Goal: Entertainment & Leisure: Consume media (video, audio)

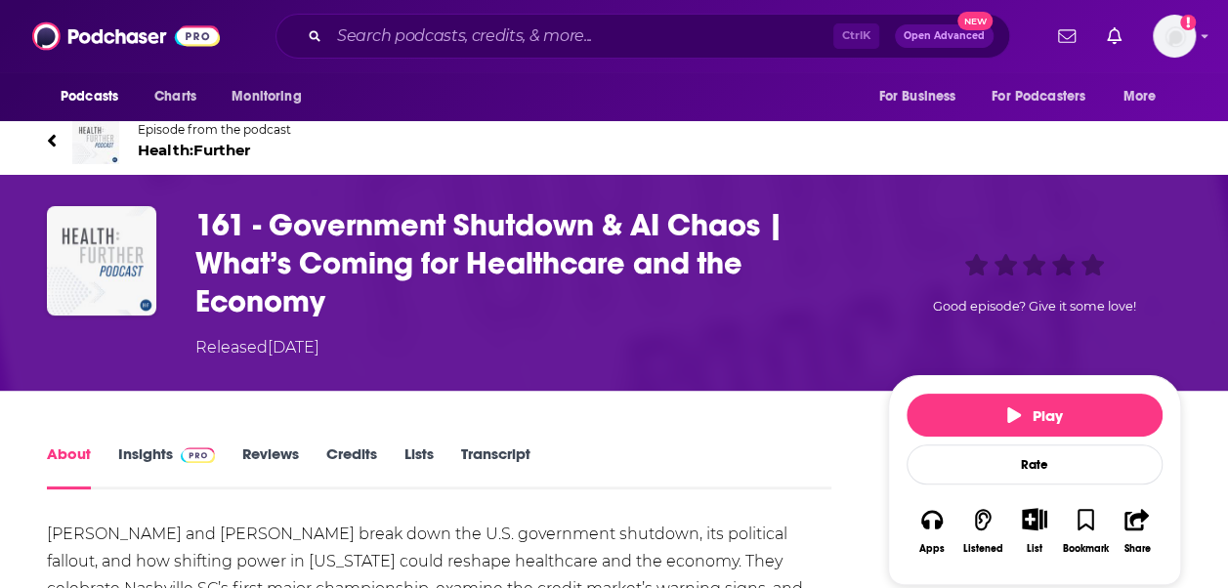
scroll to position [244, 0]
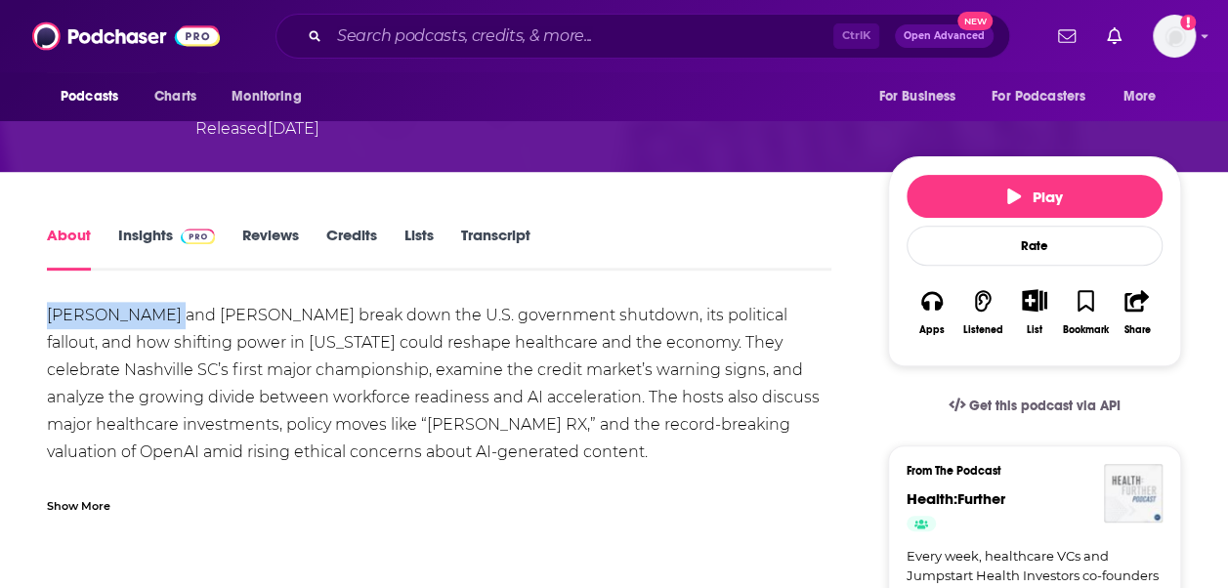
drag, startPoint x: 44, startPoint y: 314, endPoint x: 163, endPoint y: 314, distance: 119.2
copy div "Marcus and Vic"
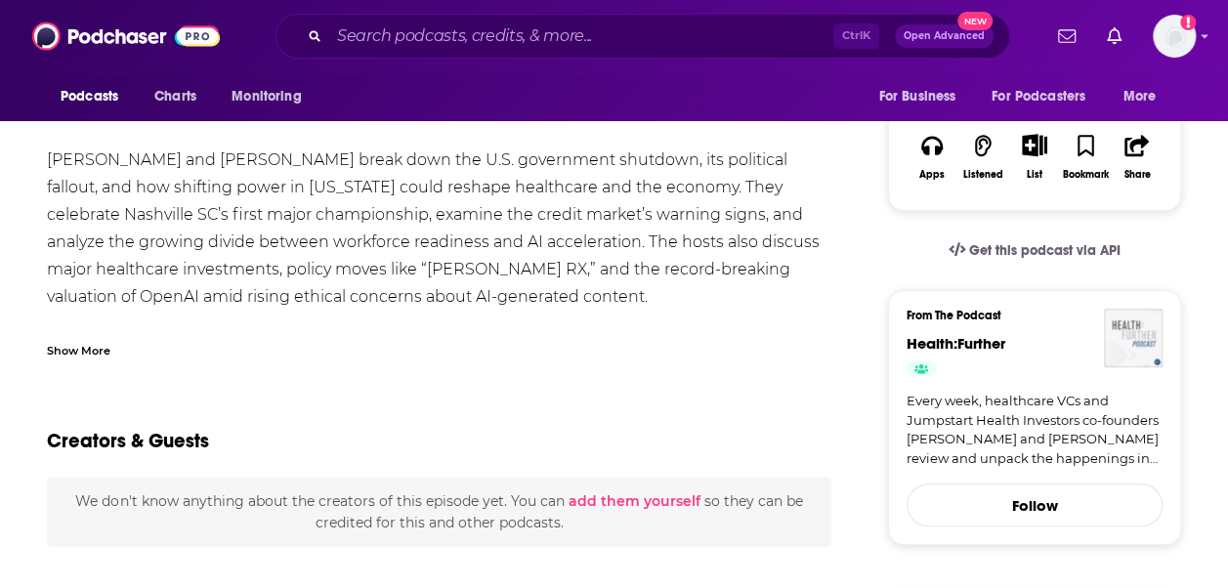
scroll to position [232, 0]
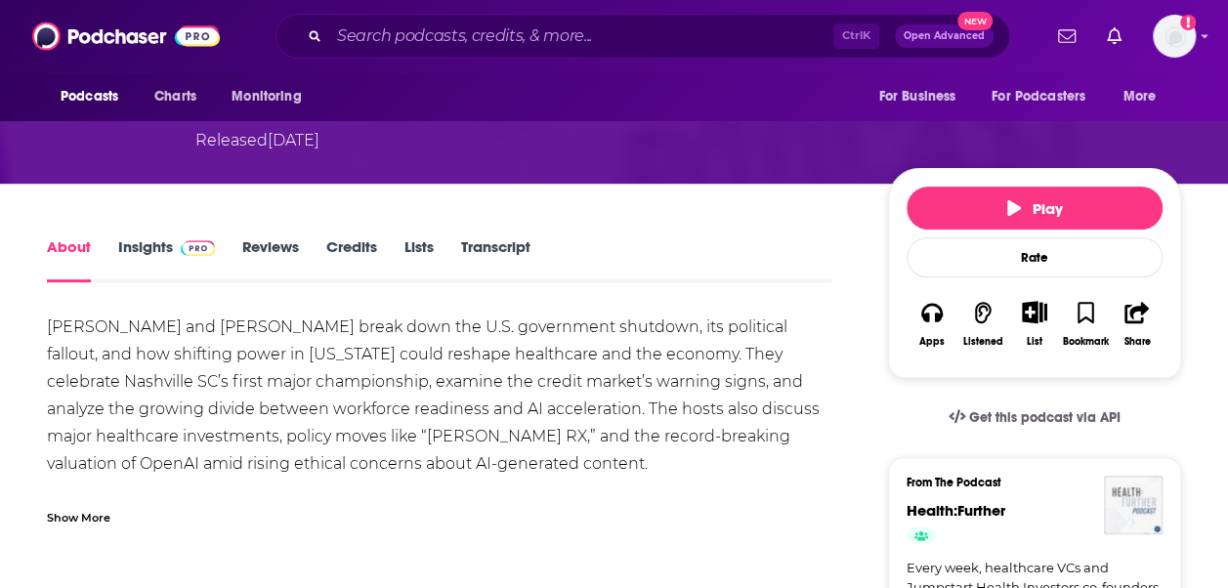
click at [76, 518] on div "Show More" at bounding box center [78, 516] width 63 height 19
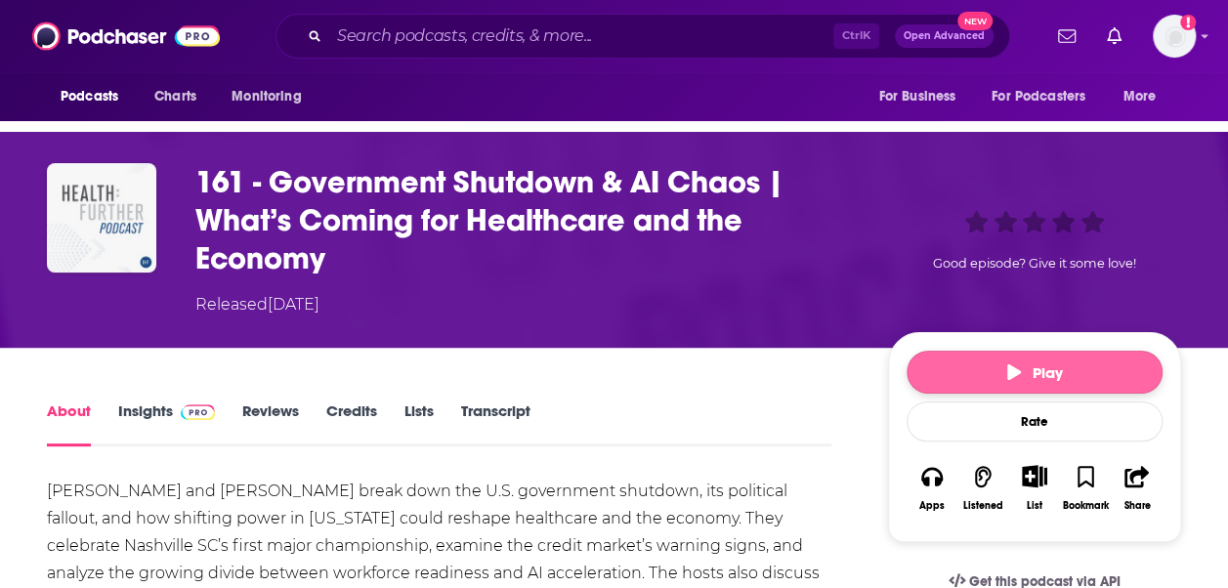
scroll to position [75, 0]
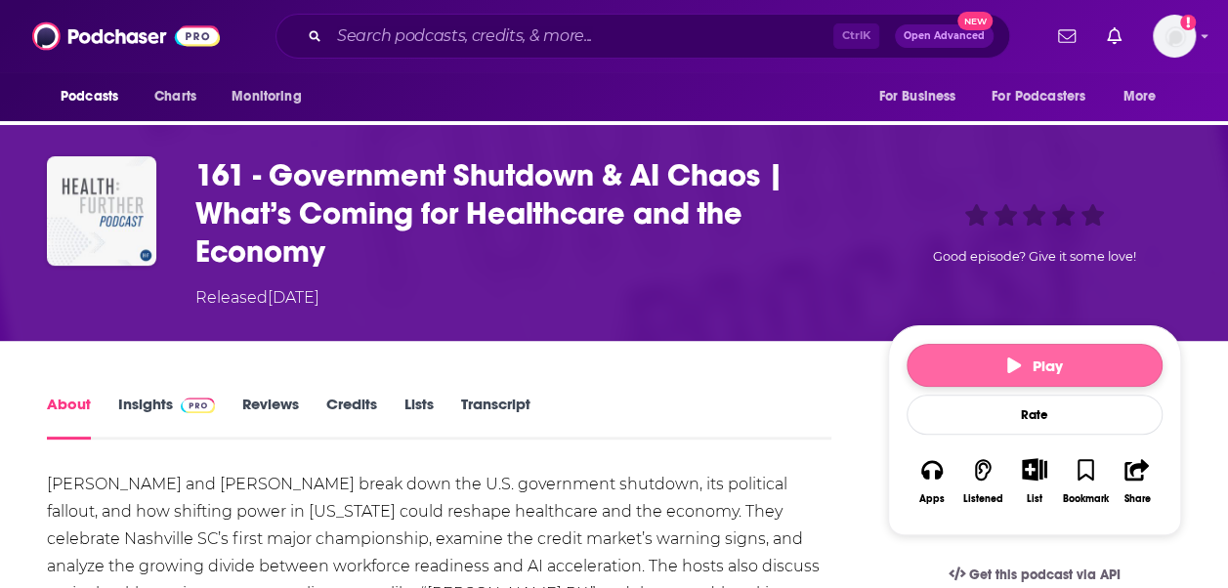
click at [962, 367] on button "Play" at bounding box center [1034, 365] width 256 height 43
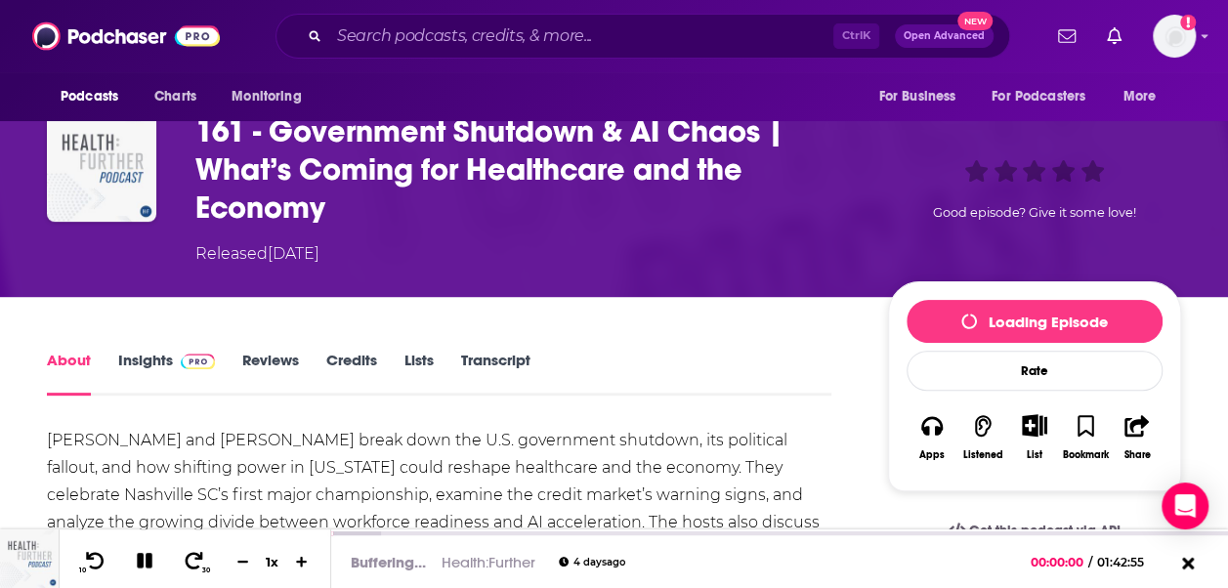
scroll to position [113, 0]
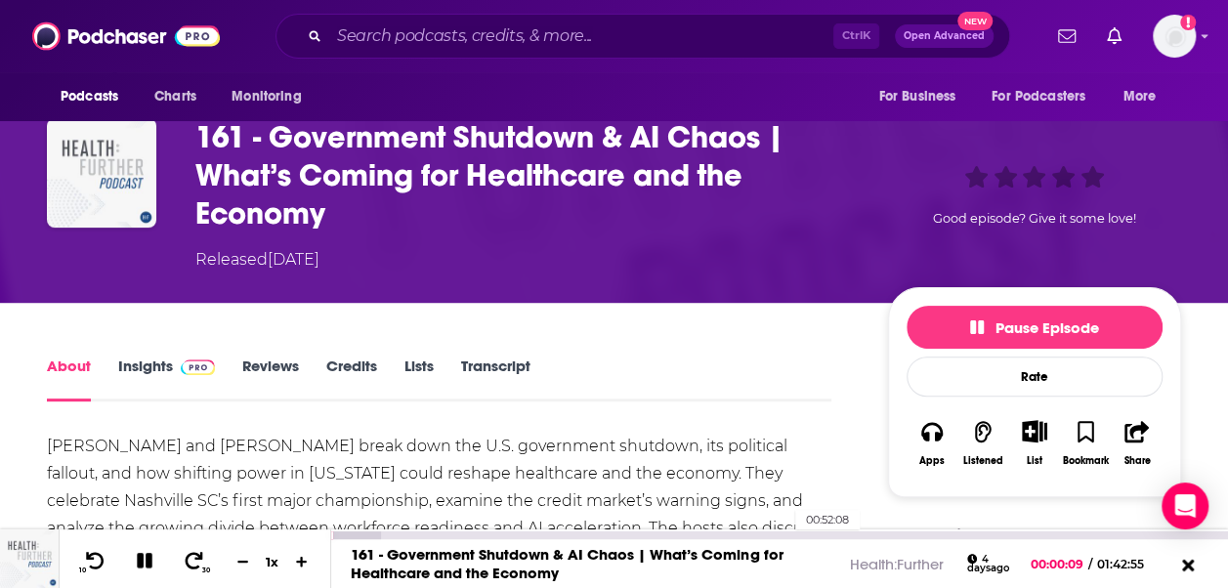
click at [785, 535] on div "00:52:08" at bounding box center [779, 535] width 897 height 8
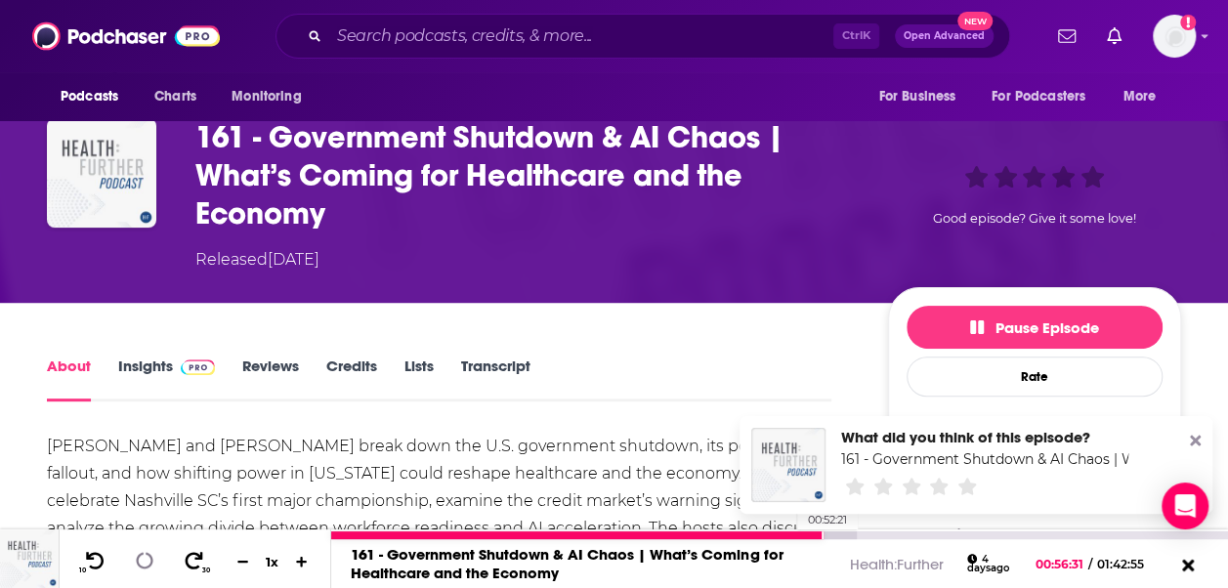
click at [786, 531] on div at bounding box center [577, 535] width 492 height 8
click at [783, 532] on div at bounding box center [562, 535] width 462 height 8
click at [786, 533] on div at bounding box center [593, 535] width 524 height 8
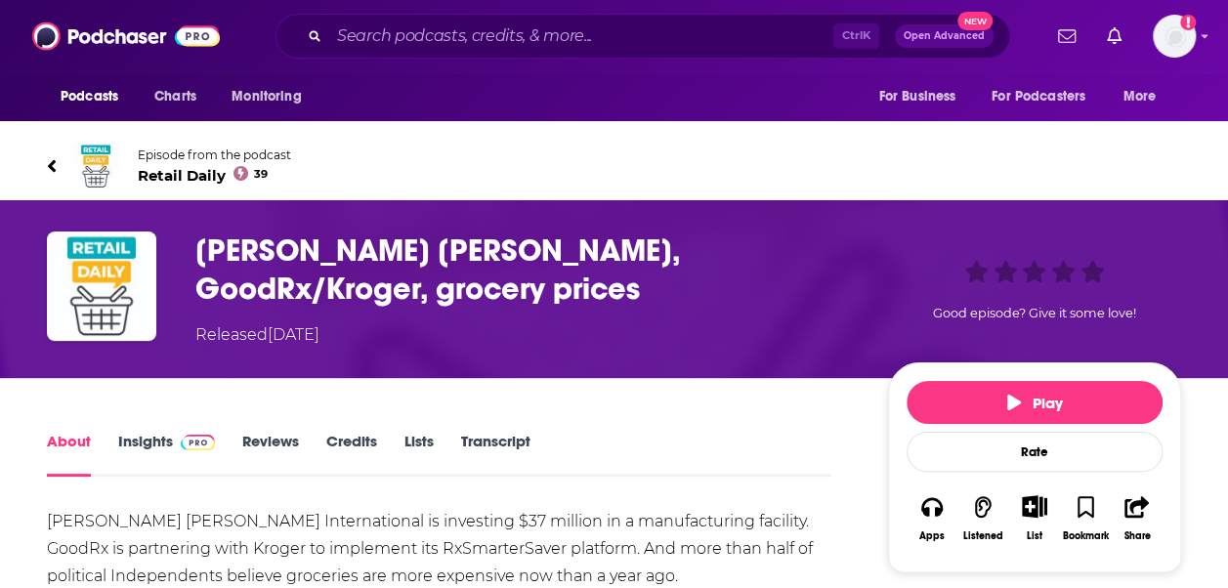
scroll to position [87, 0]
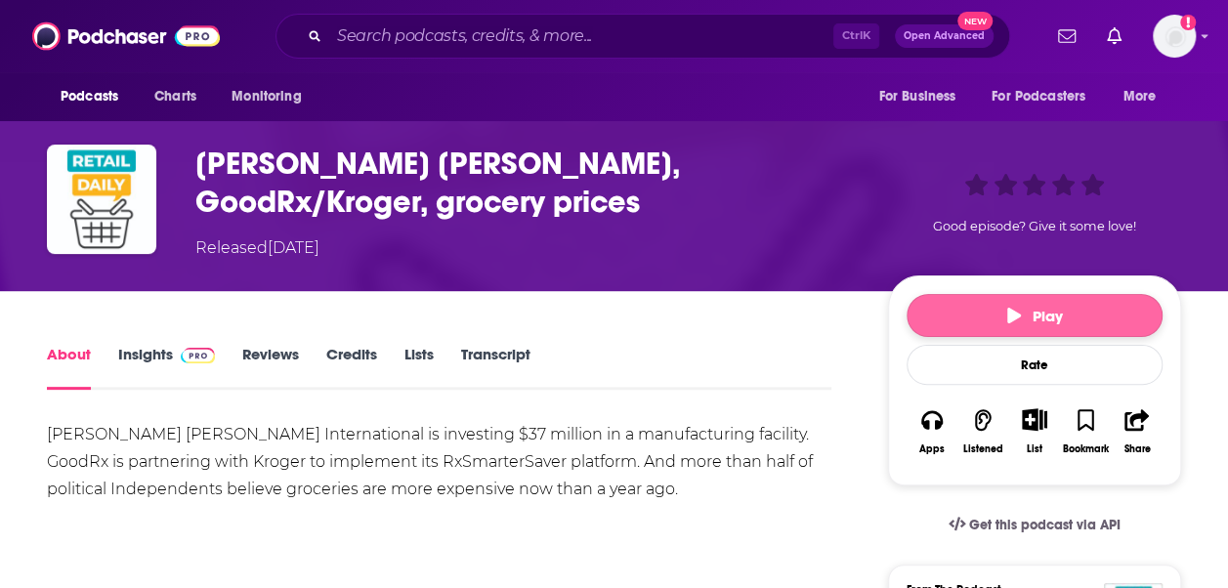
click at [926, 311] on button "Play" at bounding box center [1034, 315] width 256 height 43
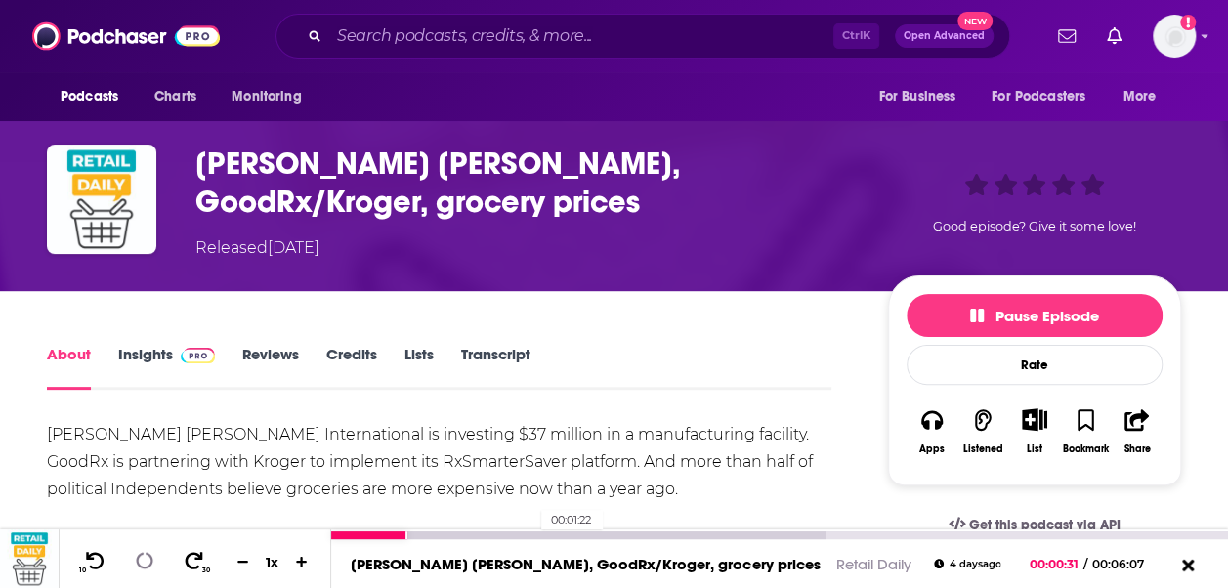
click at [530, 532] on div at bounding box center [578, 535] width 494 height 8
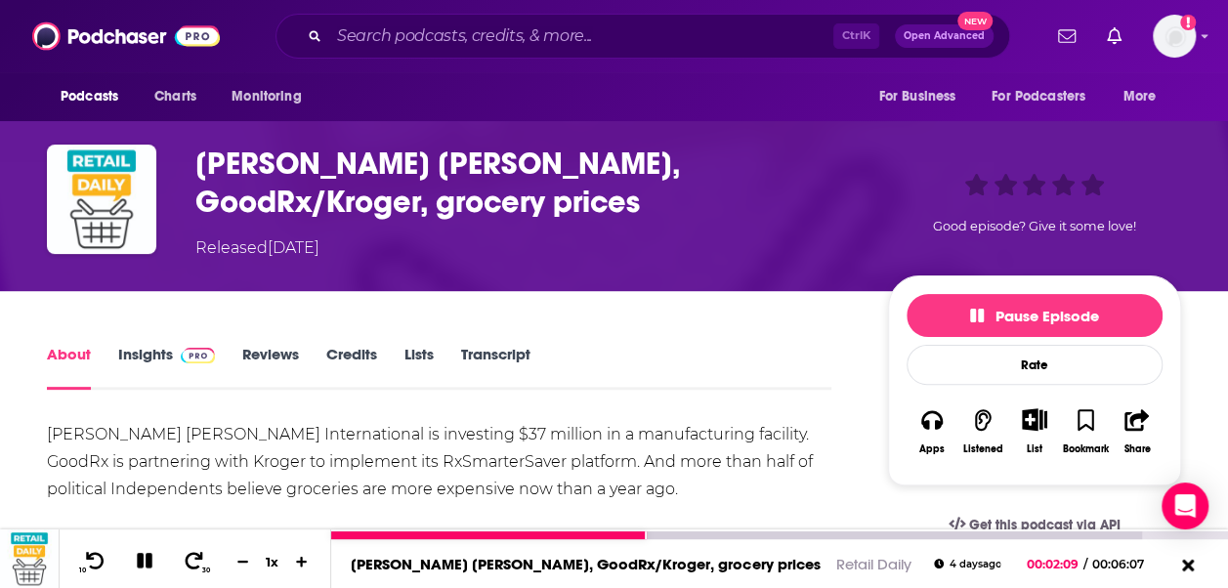
click at [623, 536] on div at bounding box center [488, 535] width 315 height 8
click at [612, 532] on div at bounding box center [479, 535] width 297 height 8
click at [597, 535] on div at bounding box center [473, 535] width 285 height 8
click at [583, 535] on div at bounding box center [466, 535] width 271 height 8
click at [563, 535] on div at bounding box center [459, 535] width 257 height 8
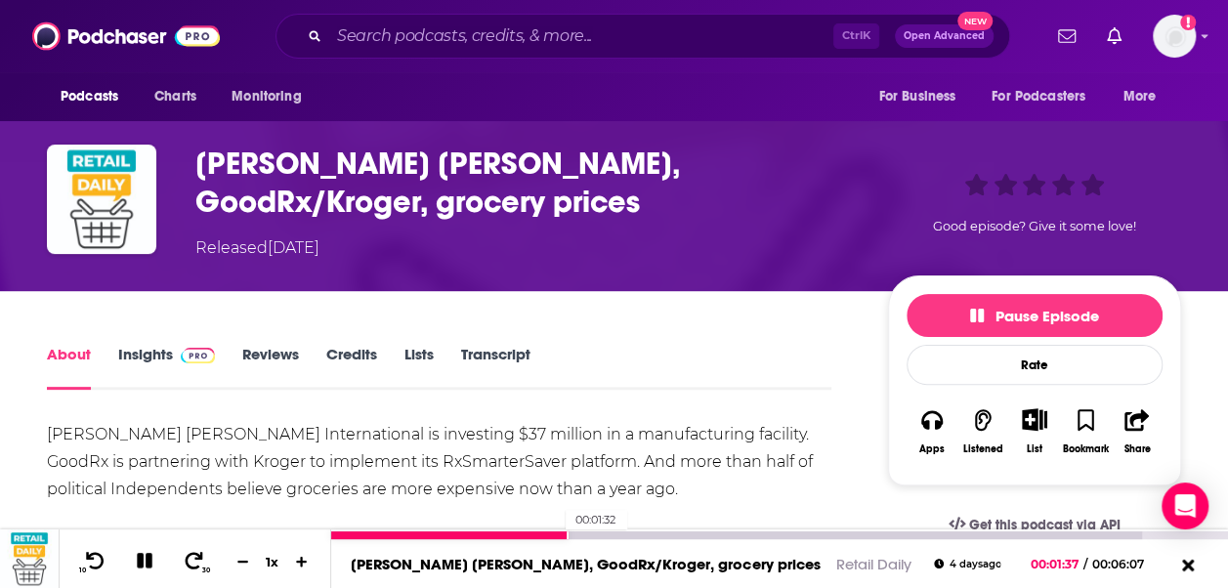
click at [555, 535] on div at bounding box center [449, 535] width 237 height 8
click at [541, 535] on div at bounding box center [445, 535] width 228 height 8
